Goal: Task Accomplishment & Management: Manage account settings

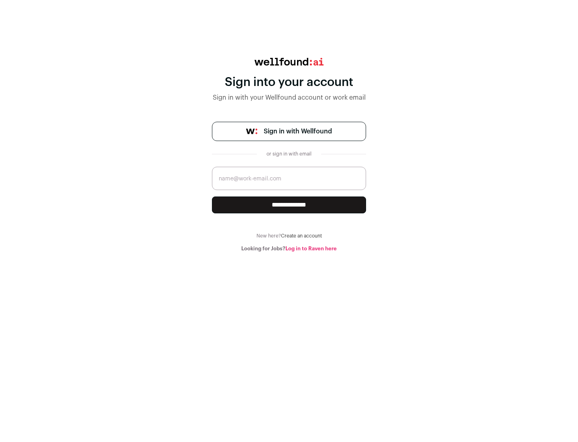
click at [297, 131] on span "Sign in with Wellfound" at bounding box center [298, 131] width 68 height 10
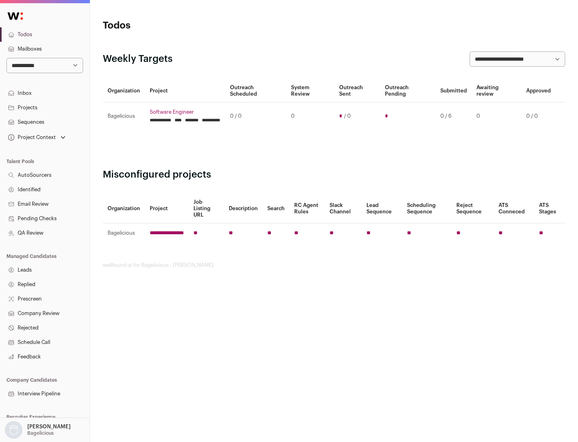
click at [45, 107] on link "Projects" at bounding box center [45, 107] width 90 height 14
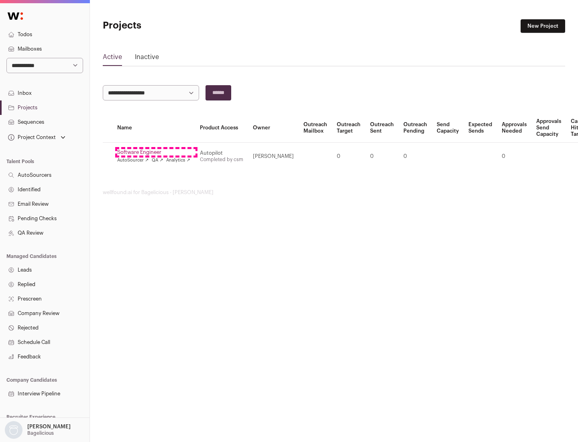
click at [156, 152] on link "Software Engineer" at bounding box center [153, 152] width 73 height 6
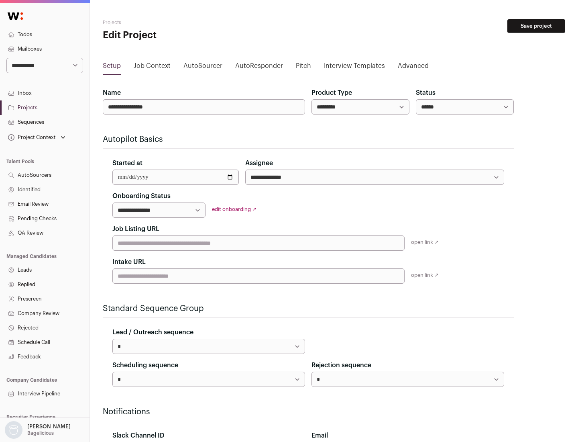
click at [536, 26] on button "Save project" at bounding box center [536, 26] width 58 height 14
